Goal: Check status

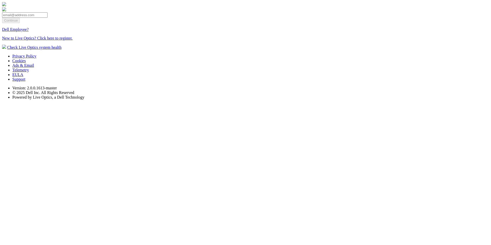
click at [47, 18] on input "email" at bounding box center [24, 14] width 45 height 5
type input "[EMAIL_ADDRESS][DOMAIN_NAME]"
click at [20, 23] on input "Continue" at bounding box center [11, 20] width 18 height 5
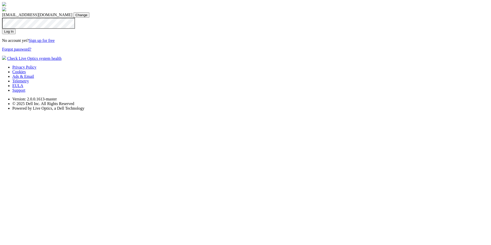
click at [16, 34] on input "Log In" at bounding box center [9, 31] width 14 height 5
click at [2, 29] on input "Log In" at bounding box center [9, 31] width 14 height 5
